Goal: Task Accomplishment & Management: Use online tool/utility

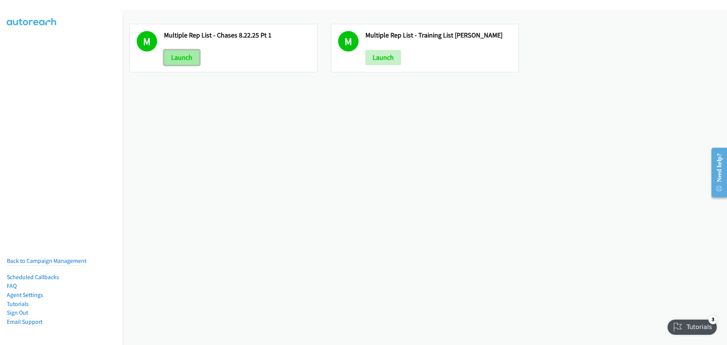
click at [182, 57] on link "Launch" at bounding box center [182, 57] width 36 height 15
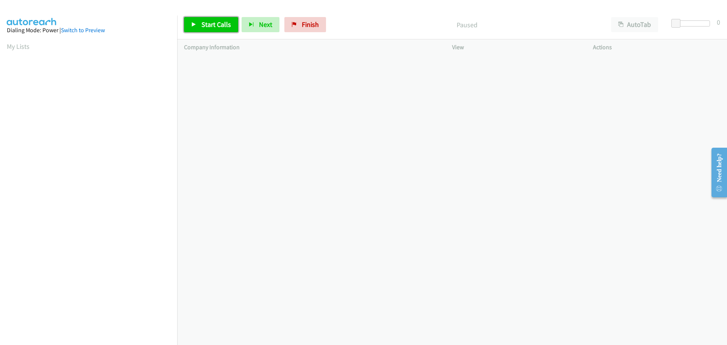
click at [219, 28] on span "Start Calls" at bounding box center [217, 24] width 30 height 9
click at [204, 26] on span "Pause" at bounding box center [210, 24] width 17 height 9
click at [204, 26] on span "Start Calls" at bounding box center [217, 24] width 30 height 9
click at [204, 26] on span "Pause" at bounding box center [210, 24] width 17 height 9
click at [209, 24] on span "Start Calls" at bounding box center [217, 24] width 30 height 9
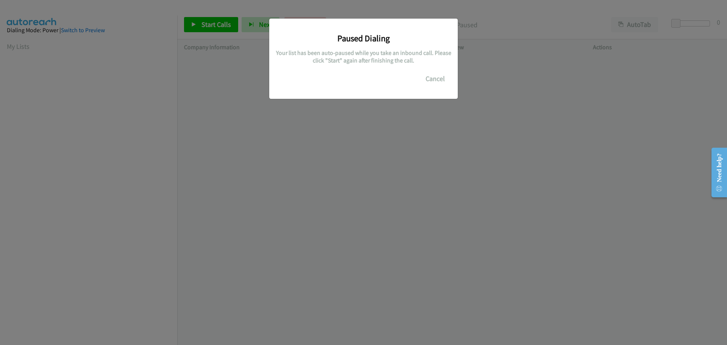
scroll to position [80, 0]
click at [435, 78] on button "Cancel" at bounding box center [436, 78] width 34 height 15
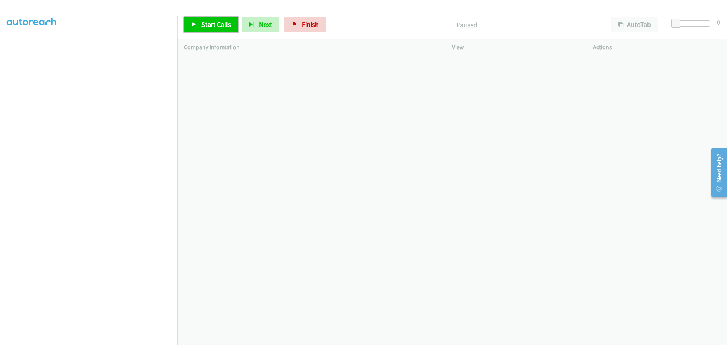
click at [212, 25] on span "Start Calls" at bounding box center [217, 24] width 30 height 9
click at [205, 24] on span "Pause" at bounding box center [210, 24] width 17 height 9
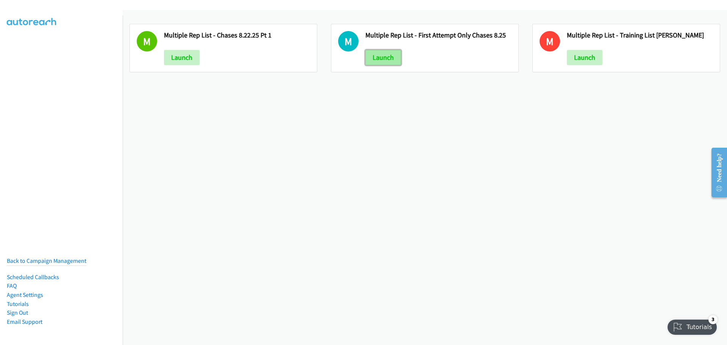
click at [385, 63] on link "Launch" at bounding box center [384, 57] width 36 height 15
click at [369, 64] on link "Launch" at bounding box center [384, 57] width 36 height 15
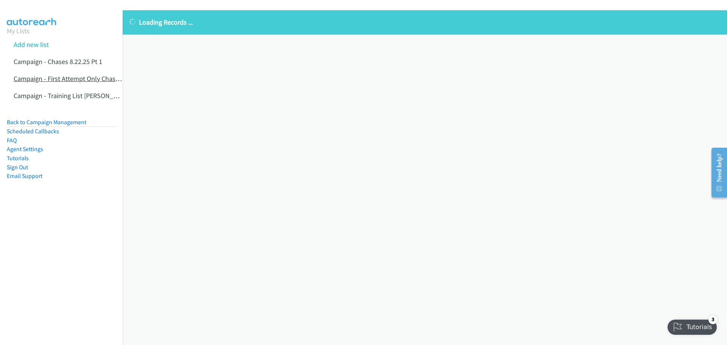
click at [78, 81] on link "Campaign - First Attempt Only Chases 8.25" at bounding box center [75, 78] width 122 height 9
click at [63, 124] on link "Back to Campaign Management" at bounding box center [47, 122] width 80 height 7
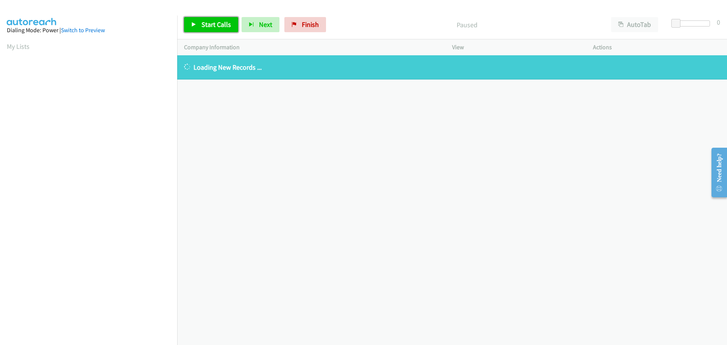
click at [214, 23] on span "Start Calls" at bounding box center [217, 24] width 30 height 9
click at [210, 30] on link "Pause" at bounding box center [205, 24] width 42 height 15
